Goal: Task Accomplishment & Management: Use online tool/utility

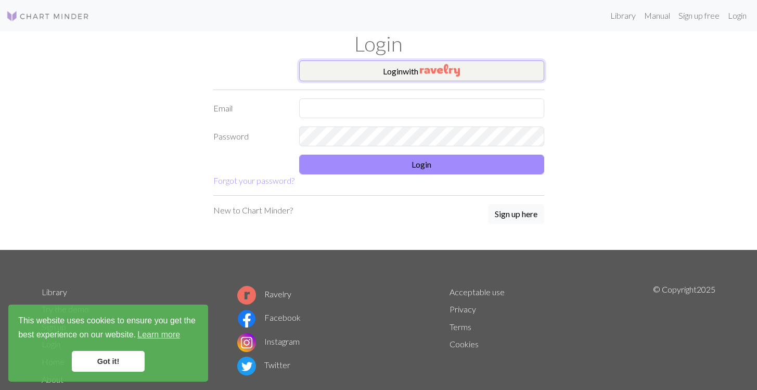
click at [493, 73] on button "Login with" at bounding box center [421, 70] width 245 height 21
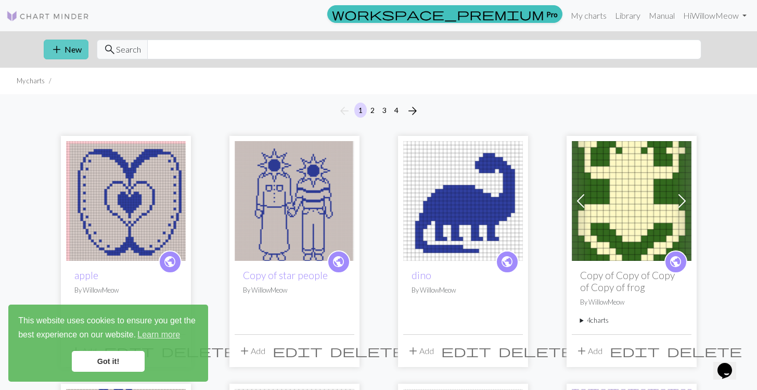
click at [67, 50] on button "add New" at bounding box center [66, 50] width 45 height 20
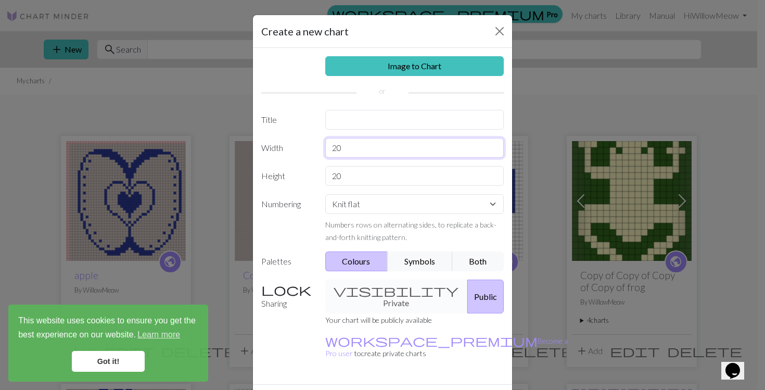
click at [352, 150] on input "20" at bounding box center [414, 148] width 179 height 20
type input "27"
click at [351, 179] on input "20" at bounding box center [414, 176] width 179 height 20
type input "2"
type input "15"
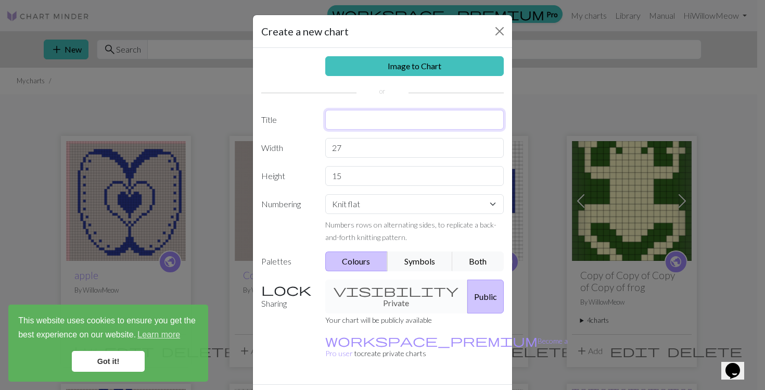
click at [347, 123] on input "text" at bounding box center [414, 120] width 179 height 20
type input "1"
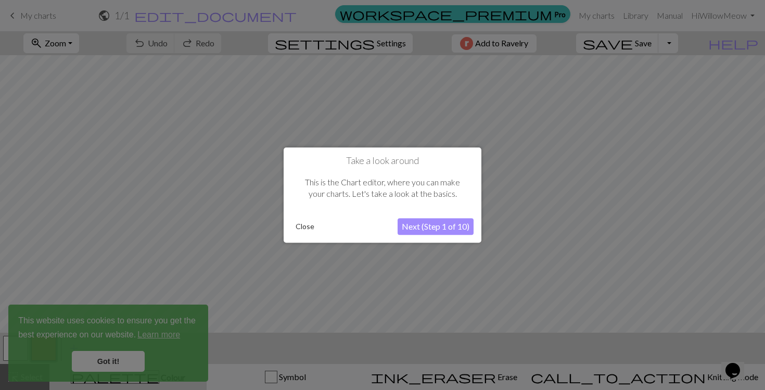
click at [312, 229] on button "Close" at bounding box center [304, 227] width 27 height 16
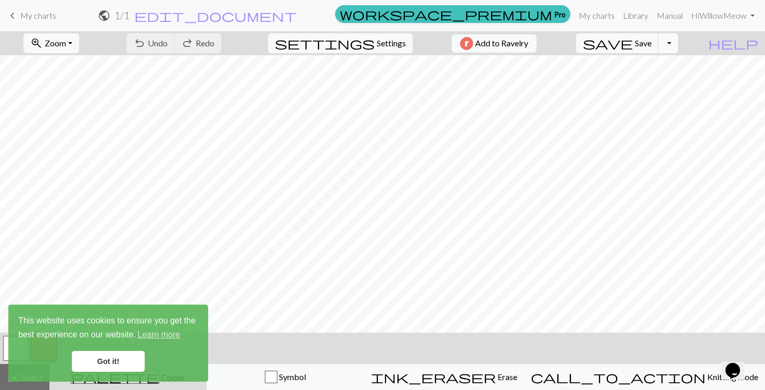
click at [678, 52] on button "Toggle Dropdown" at bounding box center [668, 43] width 20 height 20
click at [754, 11] on link "Hi WillowMeow" at bounding box center [723, 15] width 72 height 21
click at [382, 52] on button "settings Settings" at bounding box center [340, 43] width 145 height 20
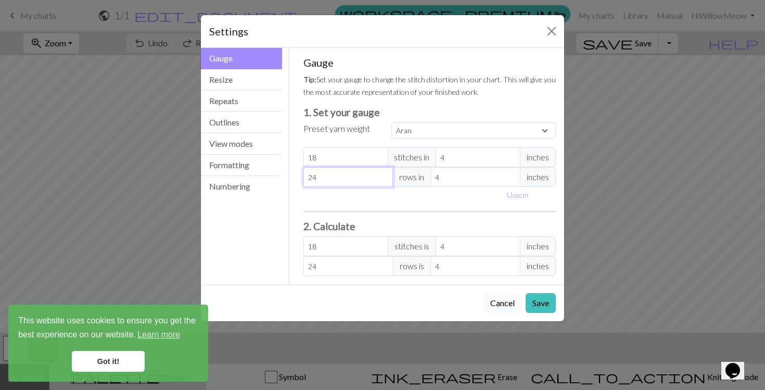
click at [350, 183] on input "24" at bounding box center [348, 177] width 90 height 20
select select "custom"
type input "2"
type input "21"
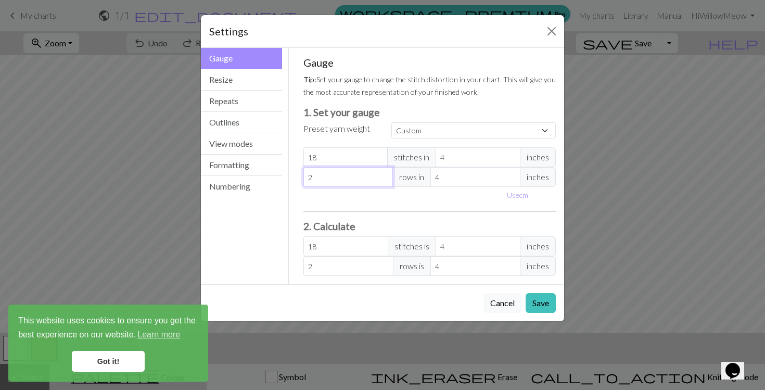
type input "21"
click at [356, 156] on input "18" at bounding box center [345, 157] width 85 height 20
click at [505, 299] on button "Cancel" at bounding box center [502, 303] width 38 height 20
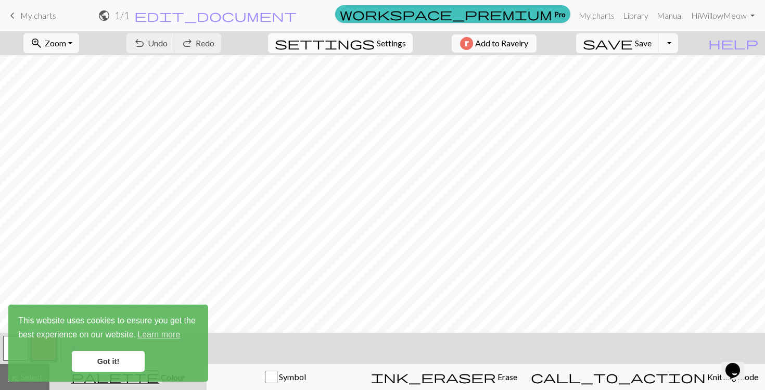
click at [377, 49] on span "Settings" at bounding box center [391, 43] width 29 height 12
select select "aran"
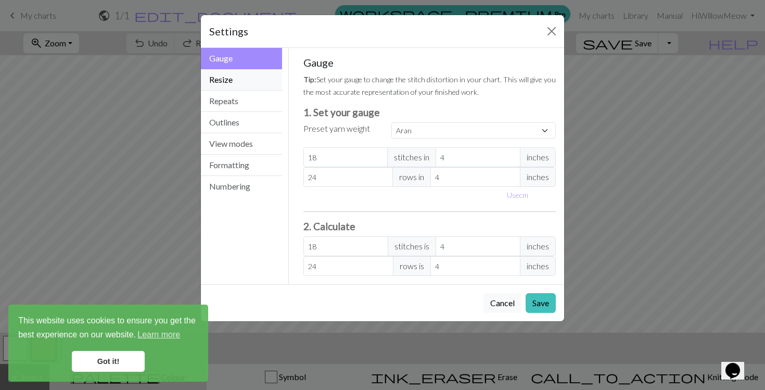
click at [234, 82] on button "Resize" at bounding box center [241, 79] width 81 height 21
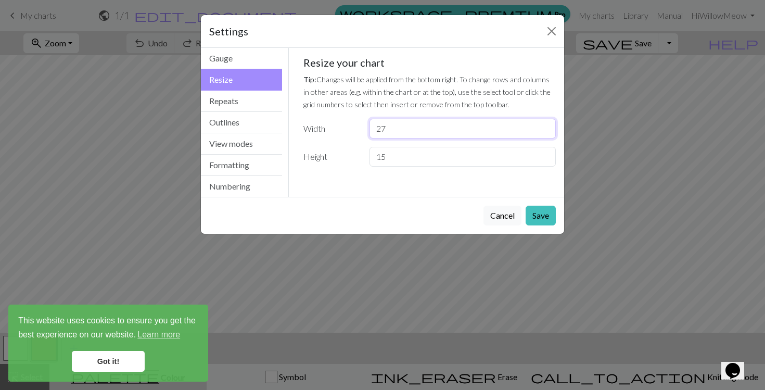
click at [412, 126] on input "27" at bounding box center [462, 129] width 186 height 20
type input "21"
click at [539, 211] on button "Save" at bounding box center [540, 216] width 30 height 20
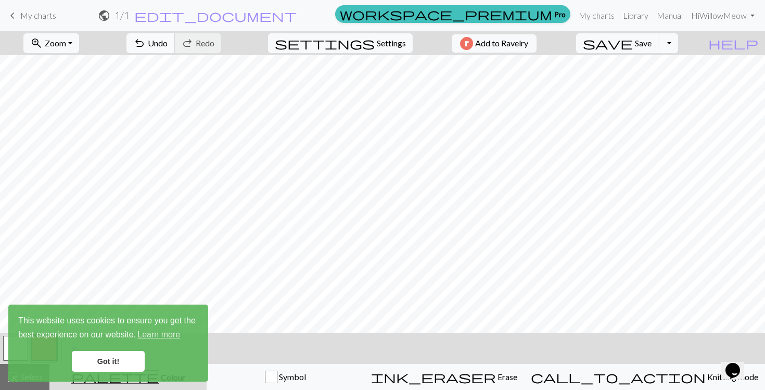
click at [146, 44] on span "undo" at bounding box center [139, 43] width 12 height 15
click at [117, 358] on link "Got it!" at bounding box center [108, 361] width 73 height 21
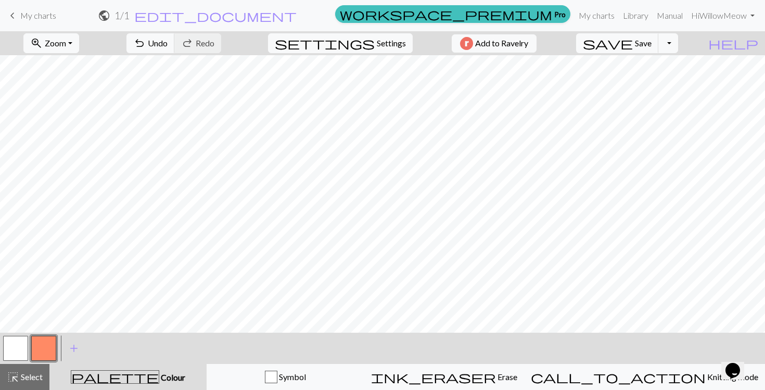
click at [12, 351] on div "This website uses cookies to ensure you get the best experience on our website.…" at bounding box center [108, 342] width 200 height 77
click at [20, 345] on button "button" at bounding box center [15, 348] width 25 height 25
click at [146, 47] on span "undo" at bounding box center [139, 43] width 12 height 15
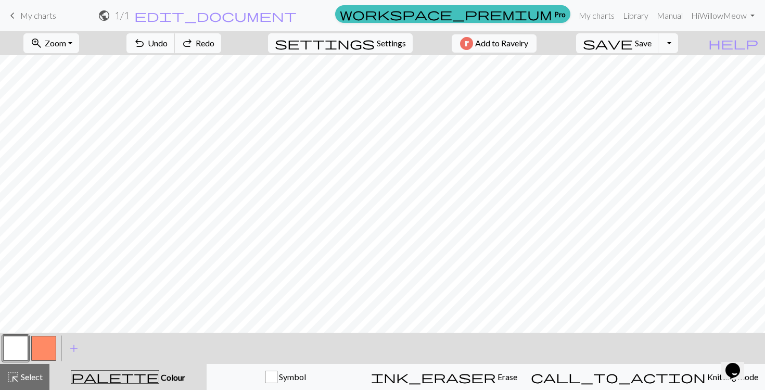
click at [146, 47] on span "undo" at bounding box center [139, 43] width 12 height 15
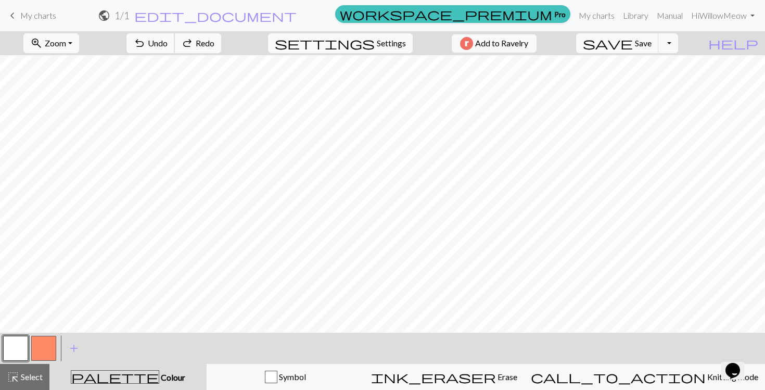
click at [146, 47] on span "undo" at bounding box center [139, 43] width 12 height 15
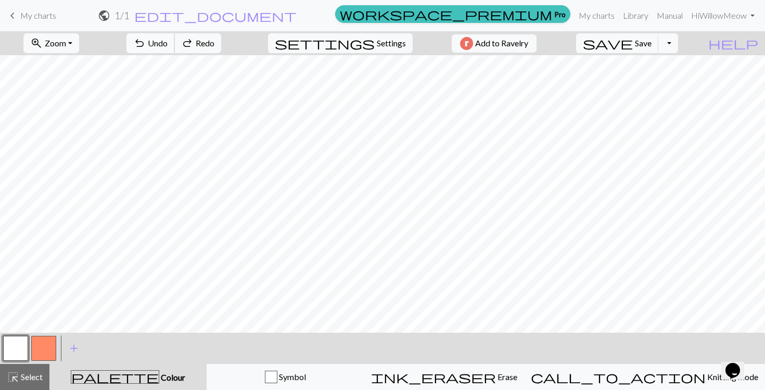
click at [146, 47] on span "undo" at bounding box center [139, 43] width 12 height 15
click at [385, 41] on span "Settings" at bounding box center [391, 43] width 29 height 12
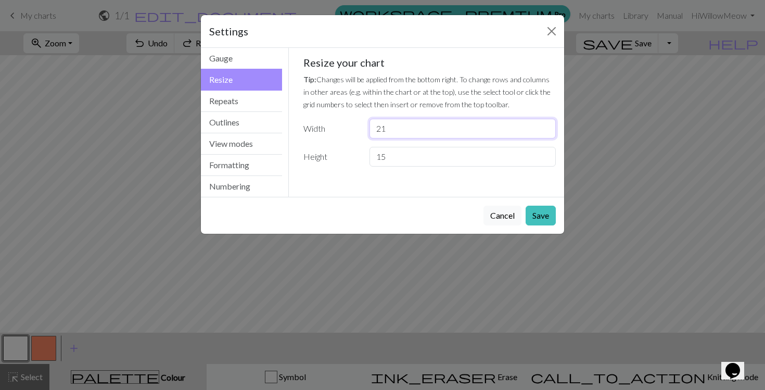
click at [399, 130] on input "21" at bounding box center [462, 129] width 186 height 20
type input "2"
type input "30"
click at [401, 153] on input "15" at bounding box center [462, 157] width 186 height 20
type input "1"
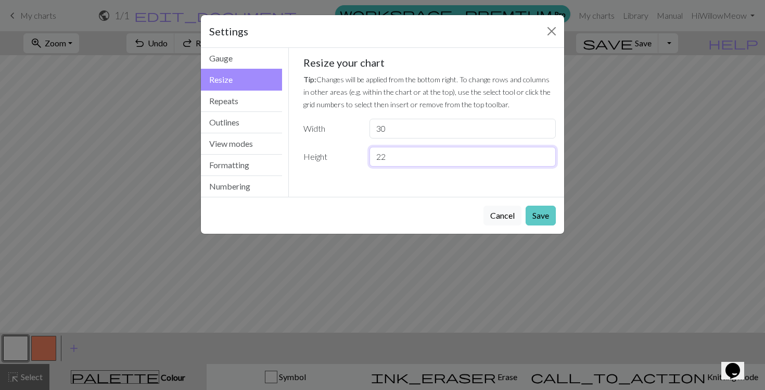
type input "22"
click at [540, 223] on button "Save" at bounding box center [540, 216] width 30 height 20
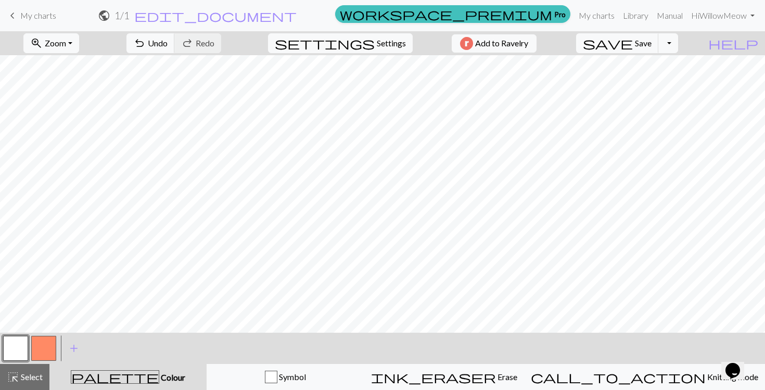
click at [42, 353] on button "button" at bounding box center [43, 348] width 25 height 25
click at [168, 42] on span "Undo" at bounding box center [158, 43] width 20 height 10
click at [8, 351] on button "button" at bounding box center [15, 348] width 25 height 25
click at [168, 41] on span "Undo" at bounding box center [158, 43] width 20 height 10
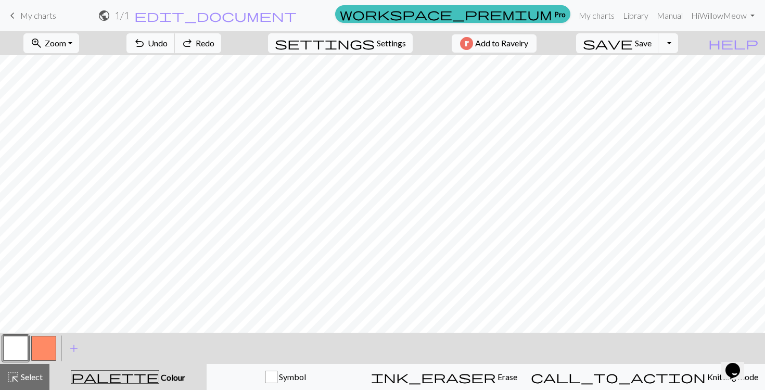
click at [168, 41] on span "Undo" at bounding box center [158, 43] width 20 height 10
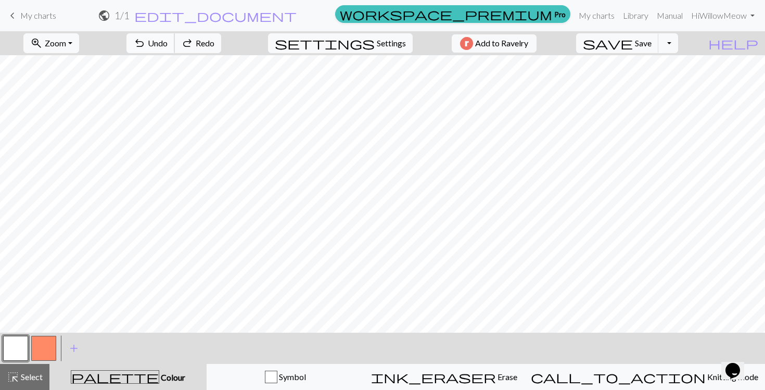
click at [168, 41] on span "Undo" at bounding box center [158, 43] width 20 height 10
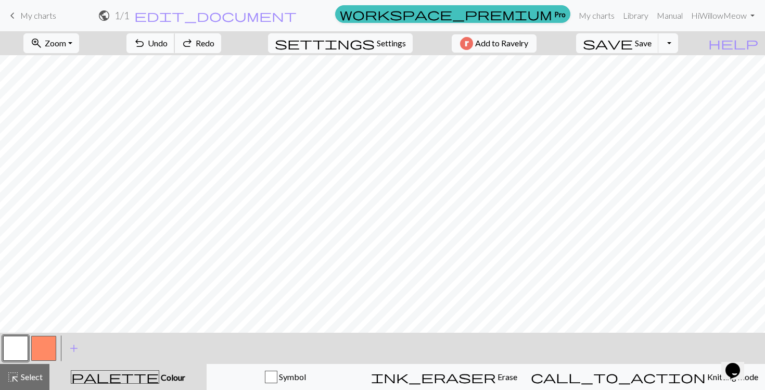
click at [168, 41] on span "Undo" at bounding box center [158, 43] width 20 height 10
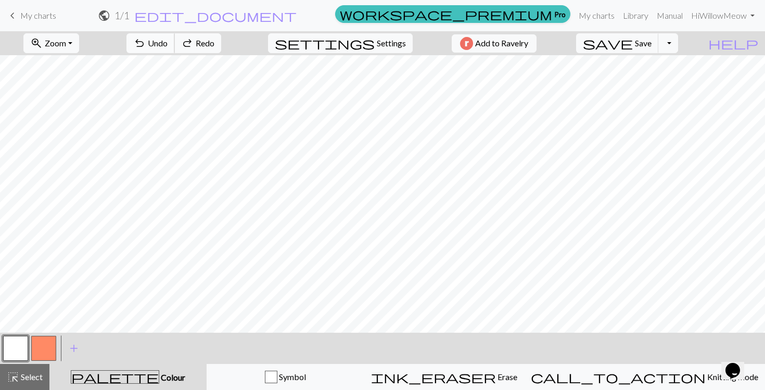
click at [168, 41] on span "Undo" at bounding box center [158, 43] width 20 height 10
click at [369, 42] on button "settings Settings" at bounding box center [340, 43] width 145 height 20
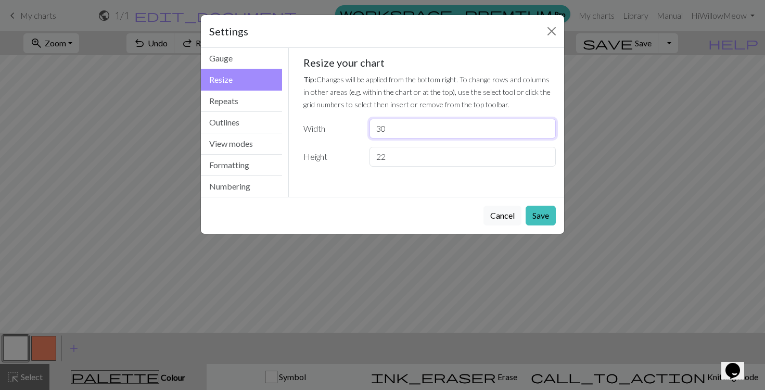
click at [393, 128] on input "30" at bounding box center [462, 129] width 186 height 20
type input "3"
type input "15"
click at [400, 159] on input "22" at bounding box center [462, 157] width 186 height 20
type input "2"
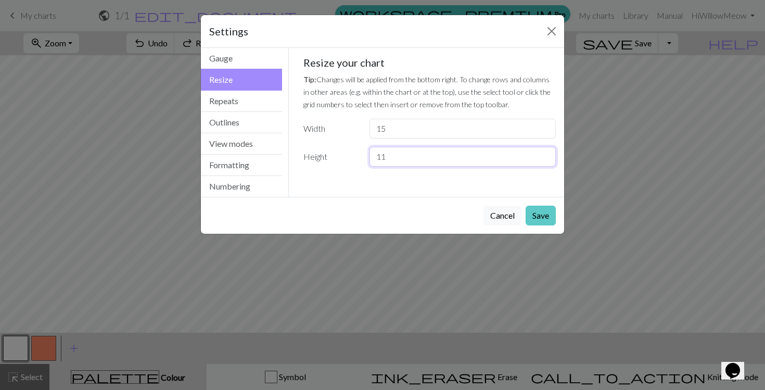
type input "11"
click at [536, 217] on button "Save" at bounding box center [540, 216] width 30 height 20
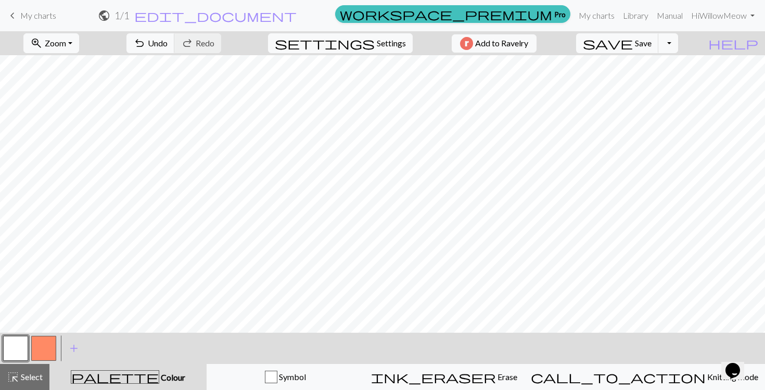
click at [48, 338] on button "button" at bounding box center [43, 348] width 25 height 25
click at [168, 43] on span "Undo" at bounding box center [158, 43] width 20 height 10
click at [377, 46] on span "Settings" at bounding box center [391, 43] width 29 height 12
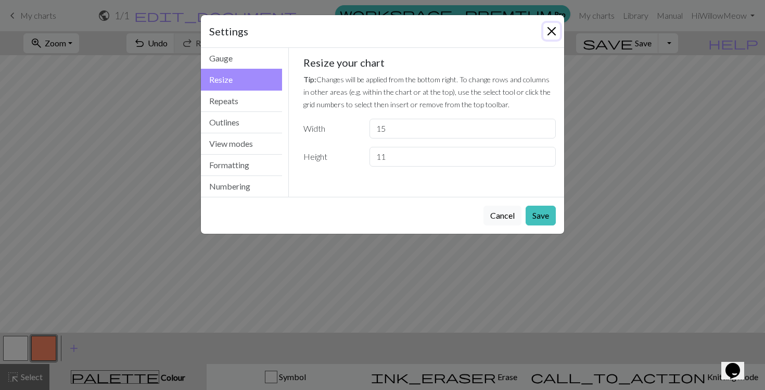
click at [550, 30] on button "Close" at bounding box center [551, 31] width 17 height 17
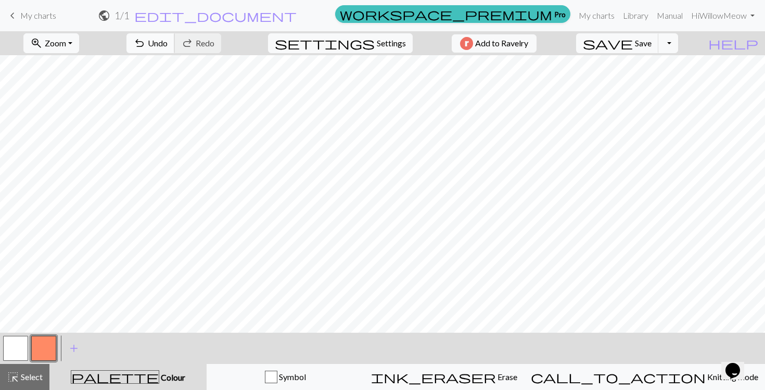
click at [168, 42] on span "Undo" at bounding box center [158, 43] width 20 height 10
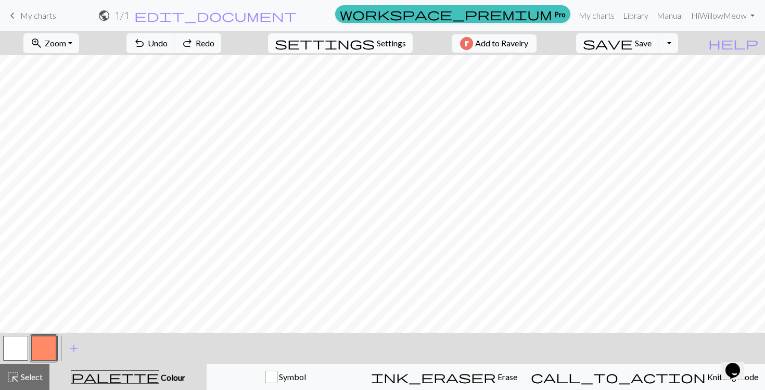
click at [383, 49] on button "settings Settings" at bounding box center [340, 43] width 145 height 20
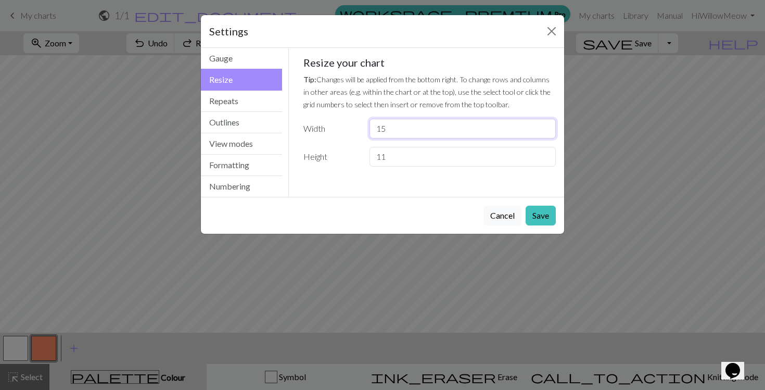
click at [405, 131] on input "15" at bounding box center [462, 129] width 186 height 20
type input "1"
type input "26.7"
click at [398, 164] on input "11" at bounding box center [462, 157] width 186 height 20
type input "1"
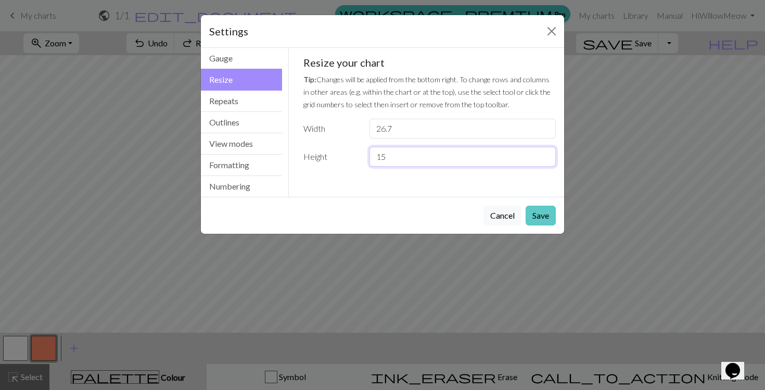
type input "15"
click at [544, 210] on button "Save" at bounding box center [540, 216] width 30 height 20
click at [546, 211] on button "Save" at bounding box center [540, 216] width 30 height 20
click at [408, 132] on input "26.7" at bounding box center [462, 129] width 186 height 20
type input "27"
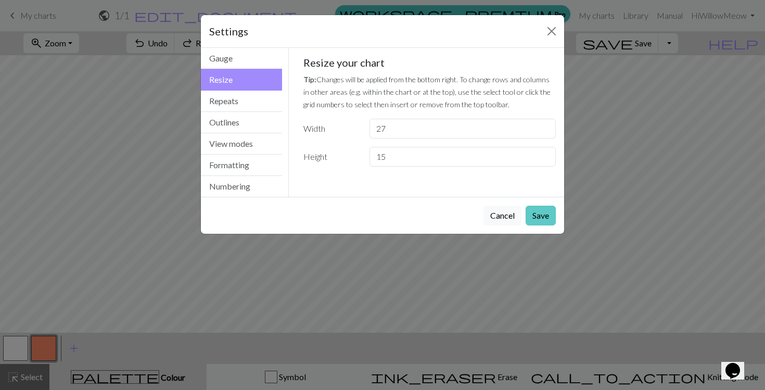
click at [553, 219] on button "Save" at bounding box center [540, 216] width 30 height 20
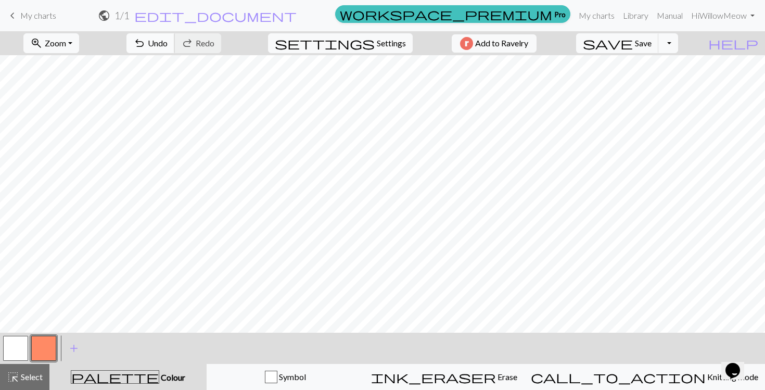
click at [168, 44] on span "Undo" at bounding box center [158, 43] width 20 height 10
click at [168, 42] on span "Undo" at bounding box center [158, 43] width 20 height 10
click at [17, 344] on button "button" at bounding box center [15, 348] width 25 height 25
